Goal: Transaction & Acquisition: Purchase product/service

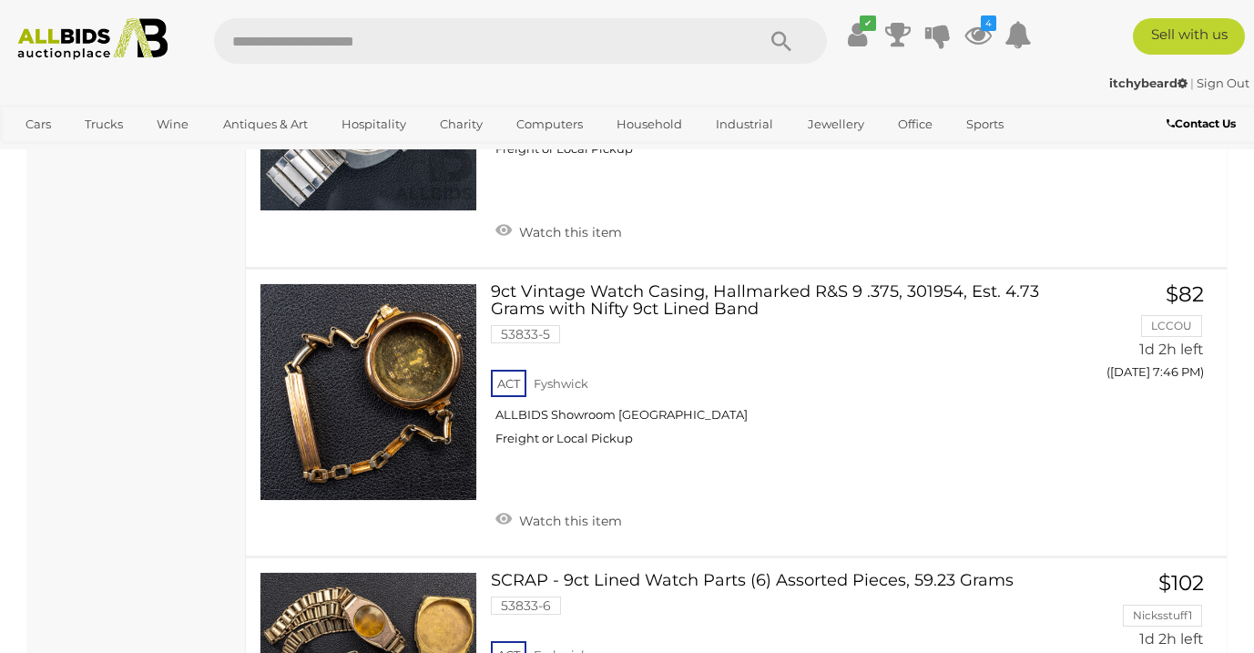
scroll to position [844, 0]
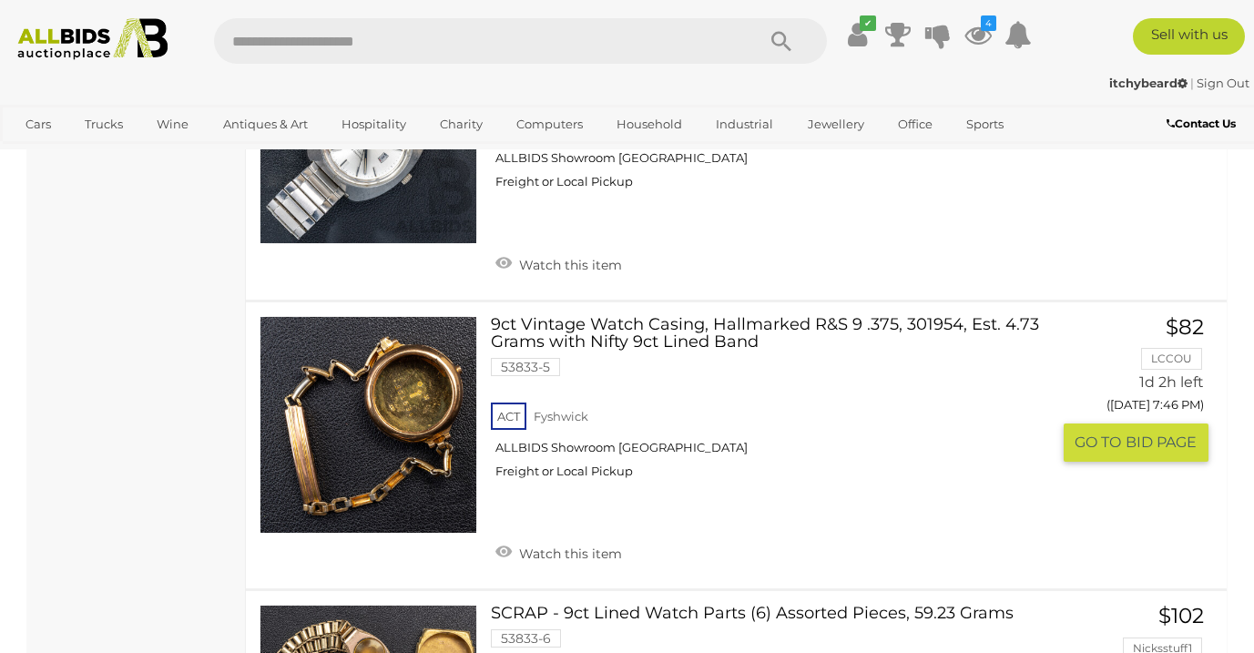
click at [697, 331] on link "9ct Vintage Watch Casing, Hallmarked R&S 9 .375, 301954, Est. 4.73 Grams with N…" at bounding box center [777, 405] width 545 height 178
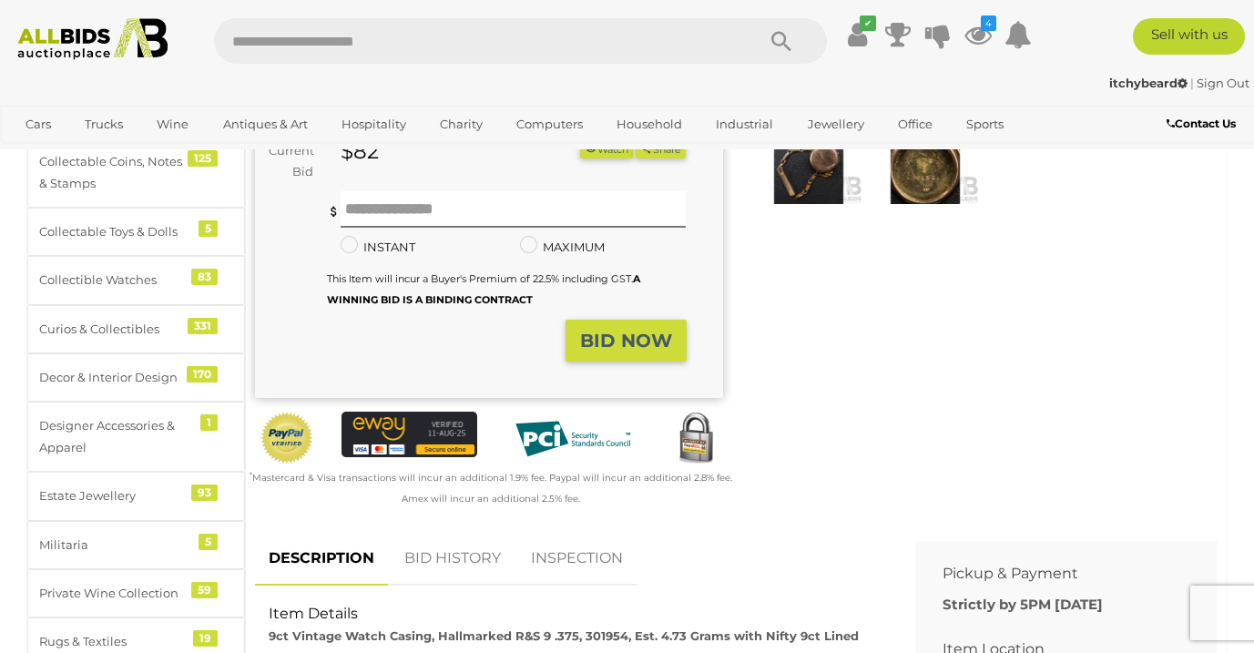
scroll to position [638, 0]
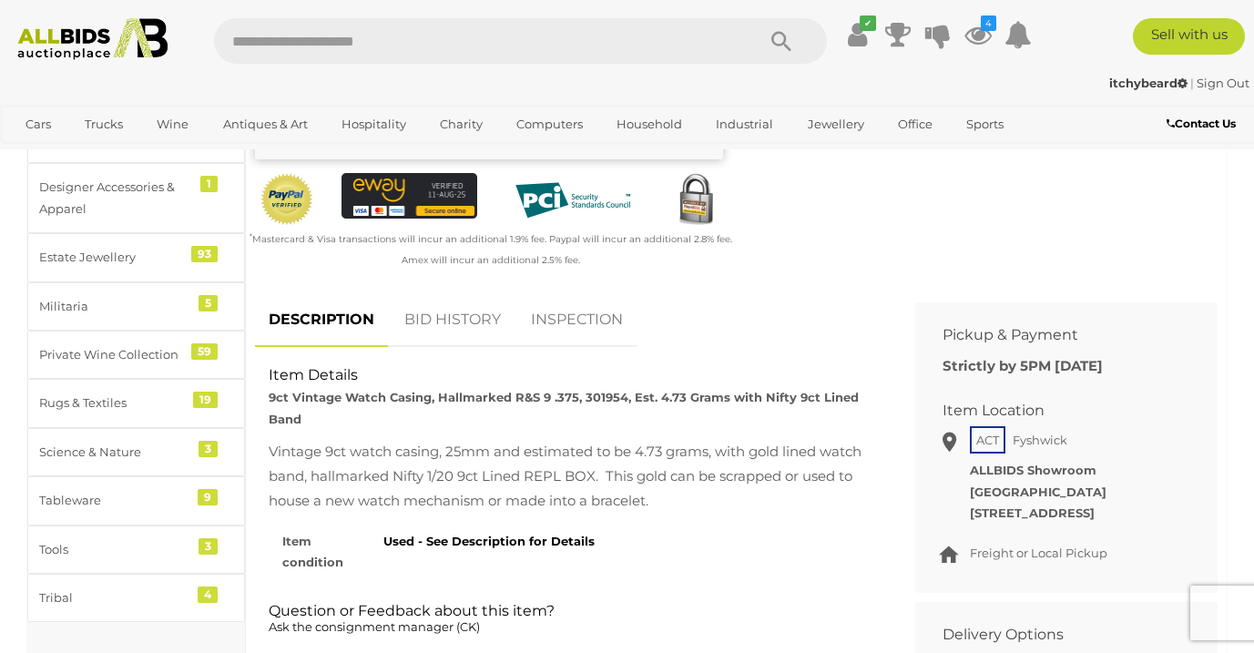
click at [462, 300] on link "BID HISTORY" at bounding box center [453, 320] width 124 height 54
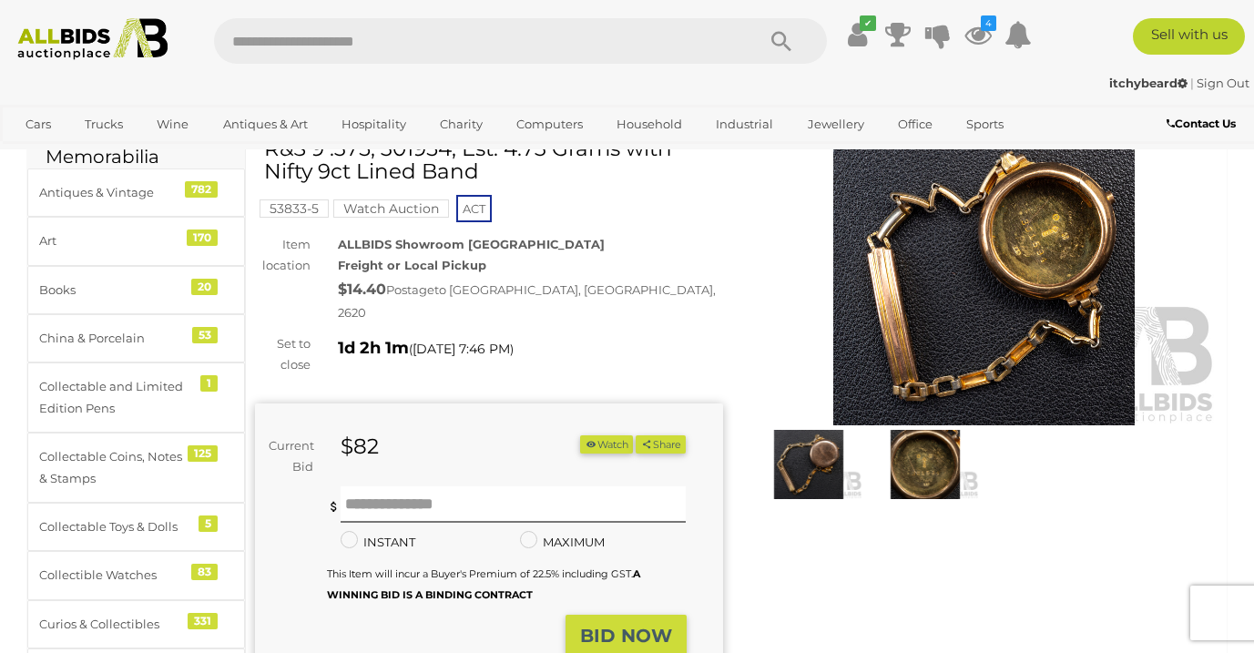
scroll to position [0, 0]
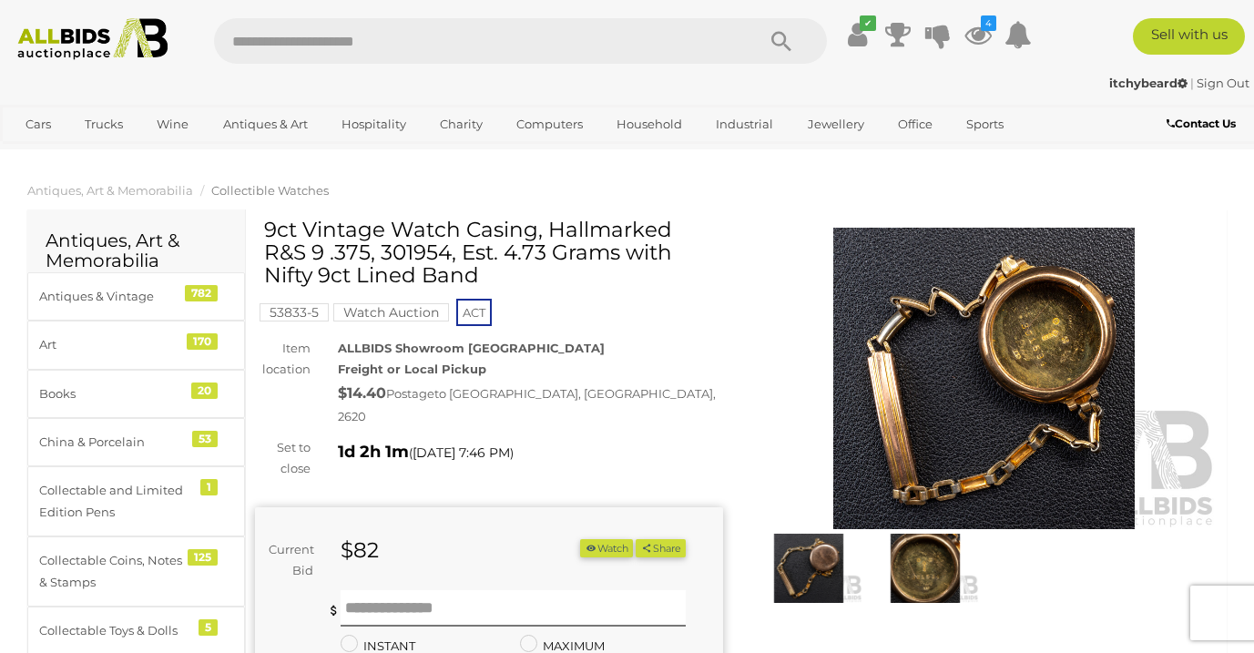
click at [921, 572] on img at bounding box center [925, 568] width 107 height 69
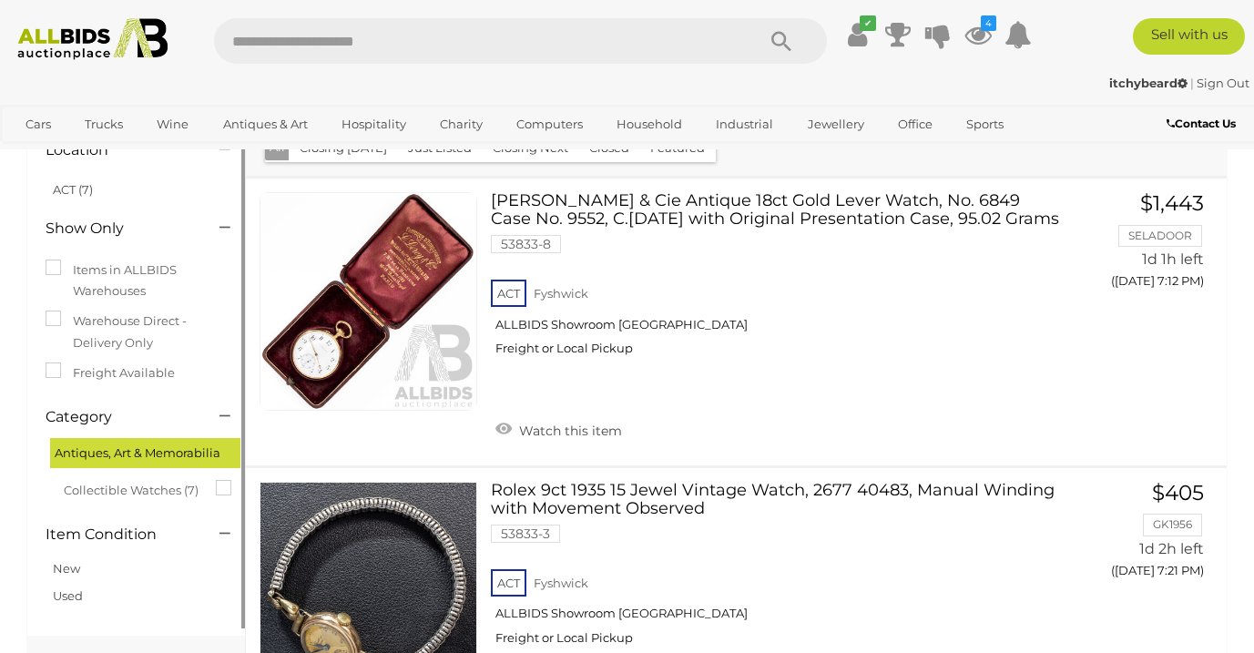
scroll to position [98, 0]
